Goal: Task Accomplishment & Management: Use online tool/utility

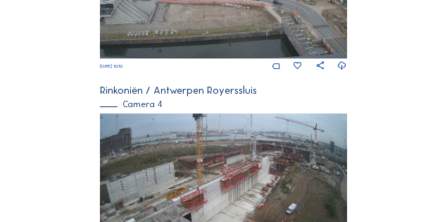
scroll to position [855, 0]
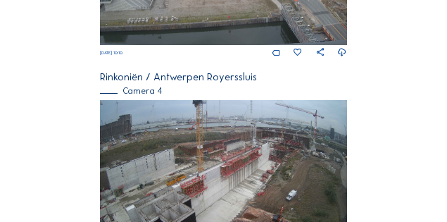
click at [230, 163] on img at bounding box center [223, 170] width 247 height 140
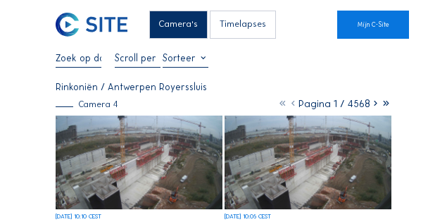
click at [125, 165] on img at bounding box center [139, 163] width 166 height 94
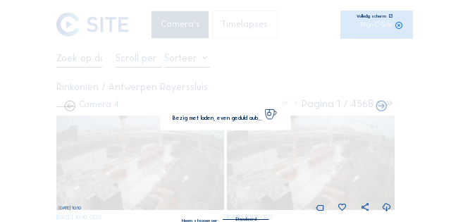
click at [125, 165] on img at bounding box center [226, 111] width 316 height 178
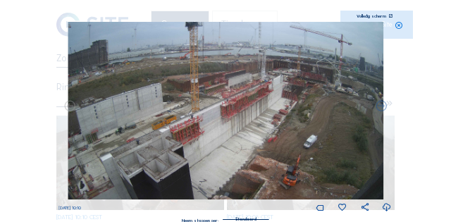
click at [389, 17] on icon at bounding box center [390, 16] width 4 height 4
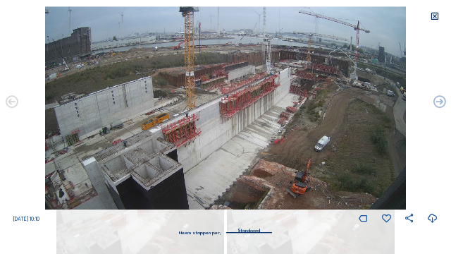
click at [436, 17] on icon at bounding box center [435, 16] width 10 height 11
